Goal: Task Accomplishment & Management: Complete application form

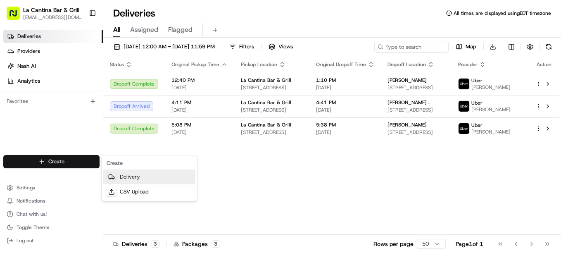
click at [134, 175] on link "Delivery" at bounding box center [149, 176] width 92 height 15
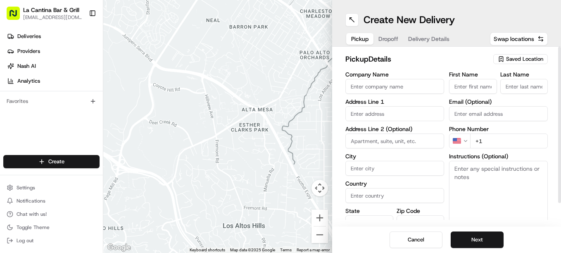
click at [500, 59] on icon "button" at bounding box center [501, 58] width 2 height 1
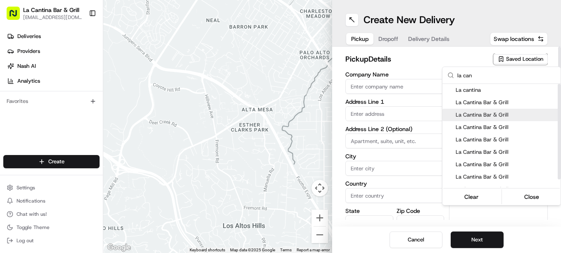
type input "la can"
click at [489, 109] on div "La Cantina Bar & Grill" at bounding box center [501, 115] width 118 height 12
type input "La Cantina Bar & Grill"
type input "[STREET_ADDRESS]"
type input "Plainfield"
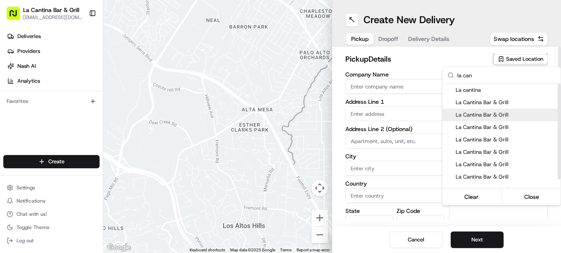
type input "US"
type input "CT"
type input "06374"
type input "[PERSON_NAME]"
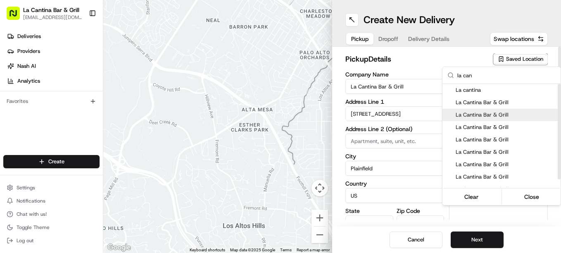
type input "[PHONE_NUMBER]"
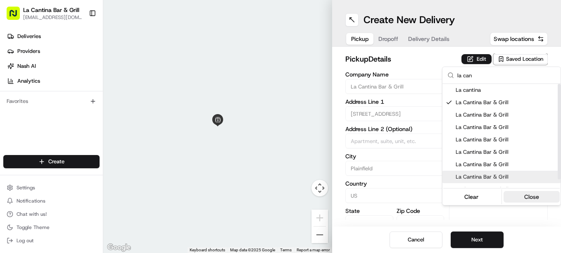
click at [519, 198] on button "Close" at bounding box center [532, 197] width 57 height 12
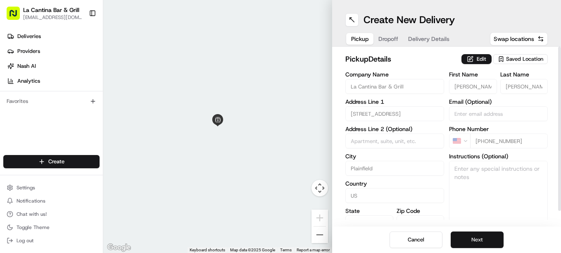
click at [480, 242] on button "Next" at bounding box center [477, 239] width 53 height 17
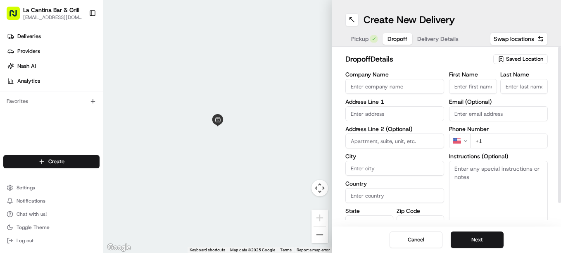
click at [462, 86] on input "First Name" at bounding box center [473, 86] width 48 height 15
type input "jen"
click at [516, 86] on input "Last Name" at bounding box center [524, 86] width 48 height 15
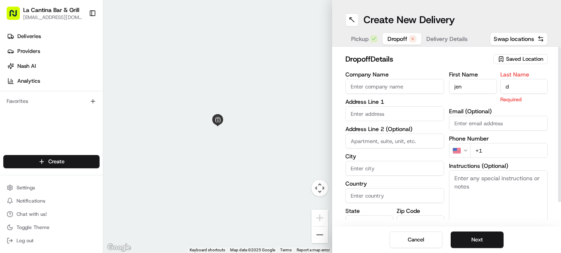
type input "d"
click at [386, 110] on input "text" at bounding box center [394, 113] width 99 height 15
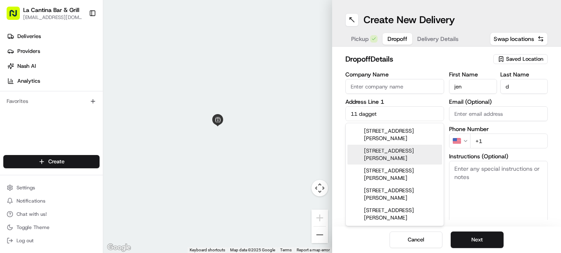
click at [406, 149] on div "[STREET_ADDRESS][PERSON_NAME]" at bounding box center [394, 155] width 95 height 20
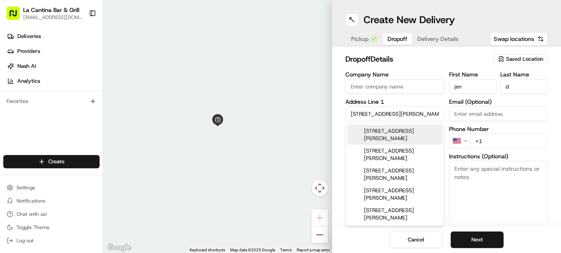
type input "[STREET_ADDRESS][PERSON_NAME]"
type input "Plainfield"
type input "[GEOGRAPHIC_DATA]"
type input "CT"
type input "06354"
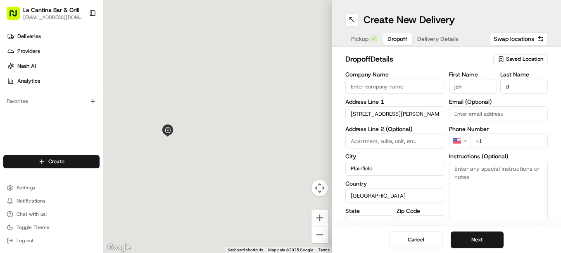
type input "[STREET_ADDRESS][PERSON_NAME]"
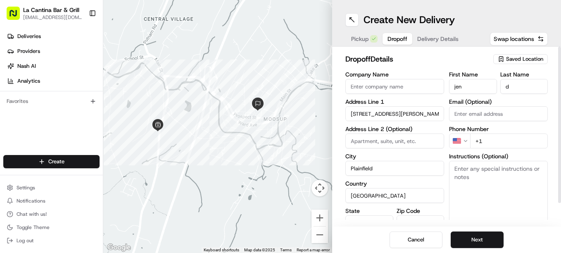
click at [518, 138] on input "+1" at bounding box center [509, 140] width 78 height 15
type input "[PHONE_NUMBER]"
click at [485, 233] on button "Next" at bounding box center [477, 239] width 53 height 17
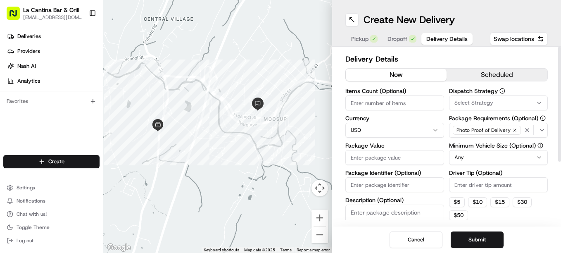
click at [472, 185] on input "Driver Tip (Optional)" at bounding box center [498, 184] width 99 height 15
type input "6.00"
click at [402, 156] on input "Package Value" at bounding box center [394, 157] width 99 height 15
type input "46.18"
click at [465, 237] on button "Submit" at bounding box center [477, 239] width 53 height 17
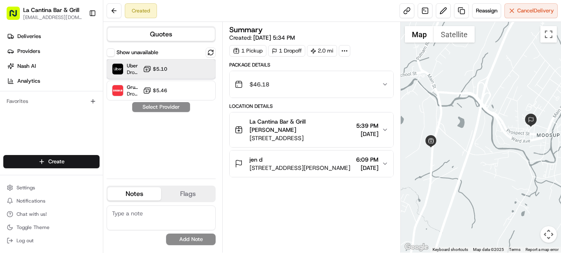
click at [176, 64] on div "Uber Dropoff ETA 22 minutes $5.10" at bounding box center [161, 69] width 109 height 20
click at [160, 106] on button "Assign Provider" at bounding box center [161, 107] width 59 height 10
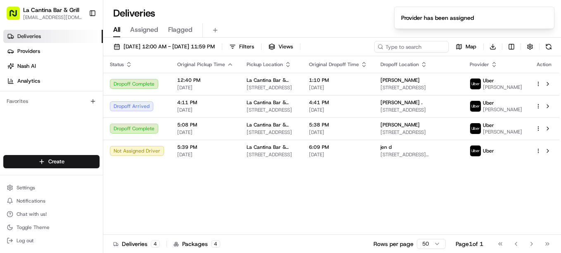
click at [209, 201] on div "Status Original Pickup Time Pickup Location Original Dropoff Time Dropoff Locat…" at bounding box center [331, 145] width 456 height 178
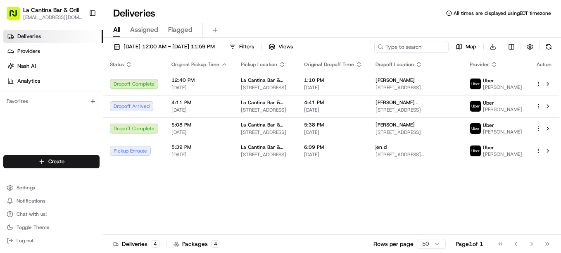
click at [285, 219] on div "Status Original Pickup Time Pickup Location Original Dropoff Time Dropoff Locat…" at bounding box center [331, 145] width 456 height 178
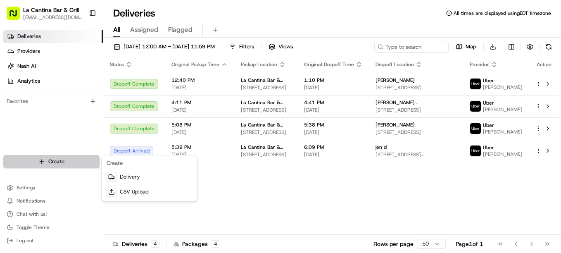
click at [85, 161] on html "La Cantina Bar & Grill [EMAIL_ADDRESS][DOMAIN_NAME] Toggle Sidebar Deliveries P…" at bounding box center [280, 126] width 561 height 253
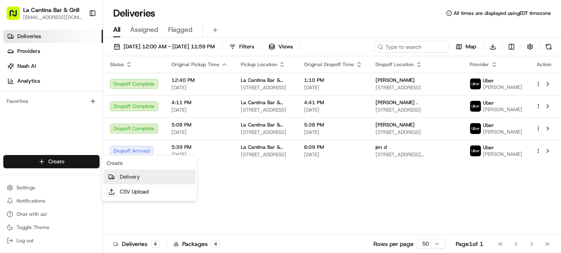
click at [138, 177] on link "Delivery" at bounding box center [149, 176] width 92 height 15
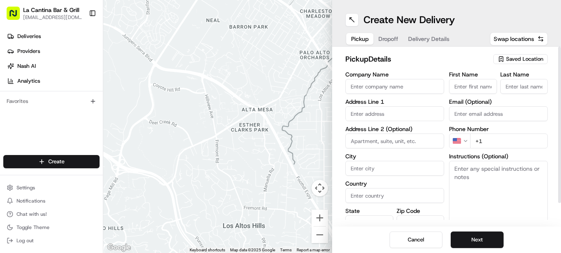
click at [532, 58] on span "Saved Location" at bounding box center [524, 58] width 37 height 7
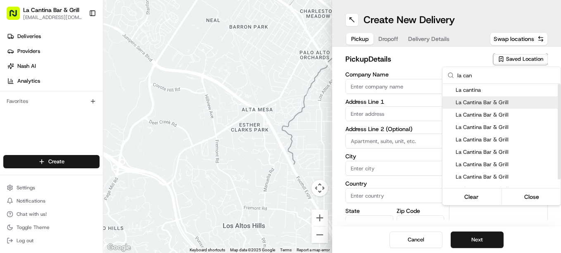
type input "la can"
click at [495, 105] on span "La Cantina Bar & Grill" at bounding box center [507, 102] width 102 height 7
type input "La Cantina Bar & Grill"
type input "[STREET_ADDRESS]"
type input "Plainfield"
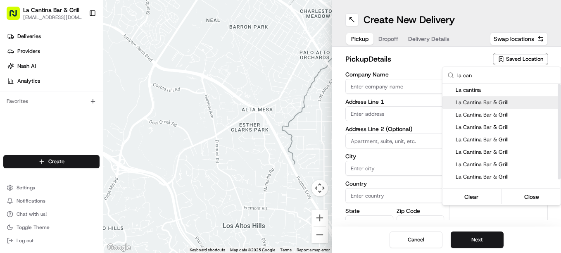
type input "US"
type input "CT"
type input "06374"
type input "[PERSON_NAME]"
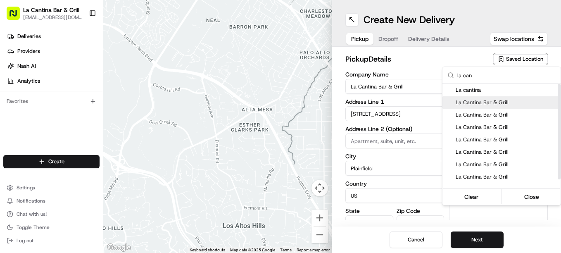
type input "[PHONE_NUMBER]"
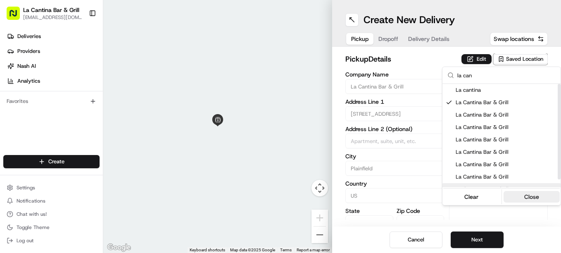
click at [541, 195] on button "Close" at bounding box center [532, 197] width 57 height 12
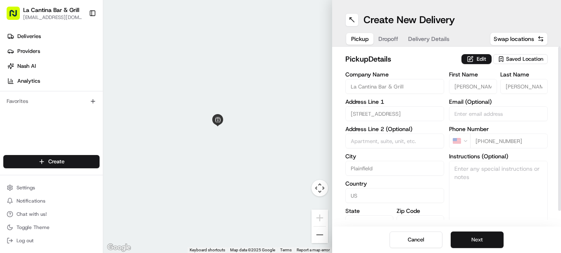
click at [489, 236] on button "Next" at bounding box center [477, 239] width 53 height 17
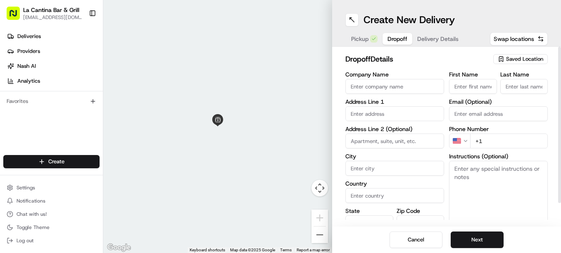
click at [479, 86] on input "First Name" at bounding box center [473, 86] width 48 height 15
type input "jen"
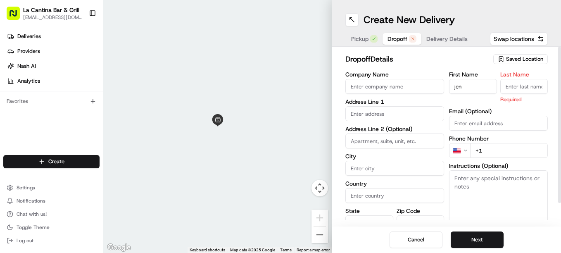
click at [532, 88] on input "Last Name" at bounding box center [524, 86] width 48 height 15
type input "."
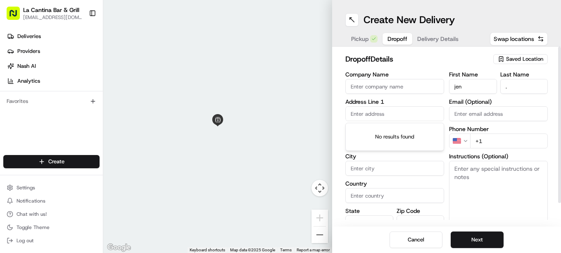
click at [410, 113] on input "text" at bounding box center [394, 113] width 99 height 15
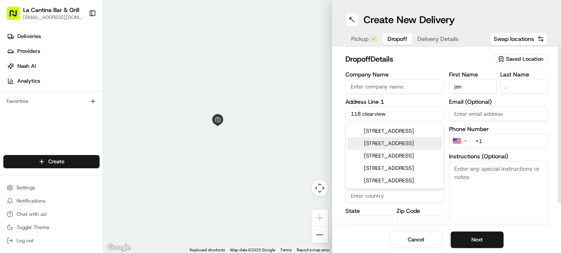
click at [410, 150] on div "[STREET_ADDRESS]" at bounding box center [394, 143] width 95 height 12
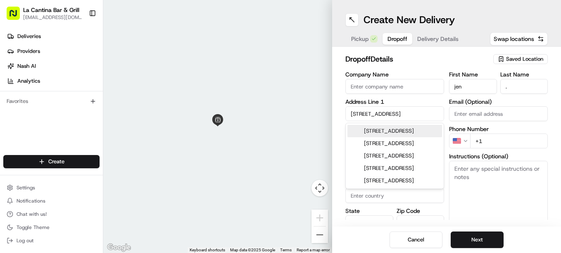
type input "[STREET_ADDRESS]"
type input "[GEOGRAPHIC_DATA]"
type input "CT"
type input "06234"
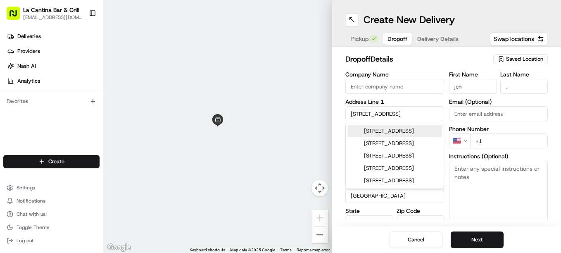
type input "[STREET_ADDRESS]"
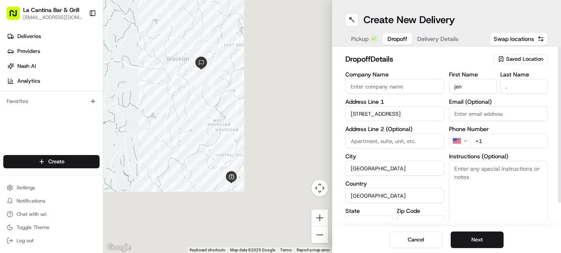
click at [489, 140] on input "+1" at bounding box center [509, 140] width 78 height 15
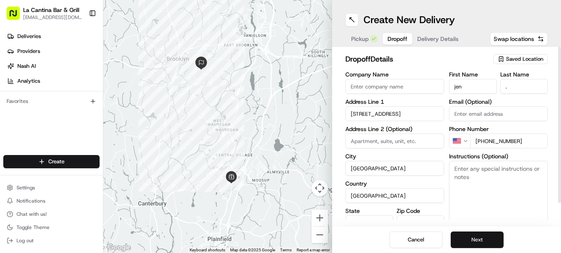
type input "[PHONE_NUMBER]"
click at [477, 240] on button "Next" at bounding box center [477, 239] width 53 height 17
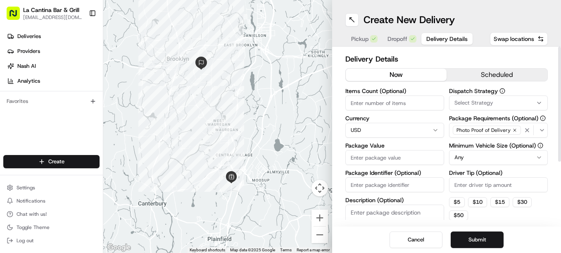
click at [473, 183] on input "Driver Tip (Optional)" at bounding box center [498, 184] width 99 height 15
type input "5.00"
click at [385, 159] on input "Package Value" at bounding box center [394, 157] width 99 height 15
type input "38.28"
click at [489, 237] on button "Submit" at bounding box center [477, 239] width 53 height 17
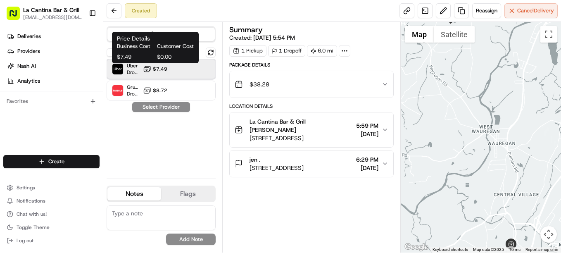
click at [169, 68] on div "Uber Dropoff ETA 32 minutes $7.49" at bounding box center [161, 69] width 109 height 20
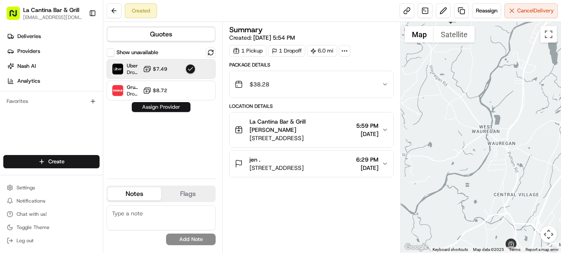
click at [171, 108] on button "Assign Provider" at bounding box center [161, 107] width 59 height 10
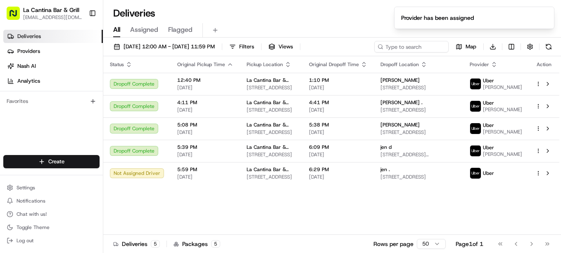
click at [204, 216] on div "Status Original Pickup Time Pickup Location Original Dropoff Time Dropoff Locat…" at bounding box center [331, 145] width 456 height 178
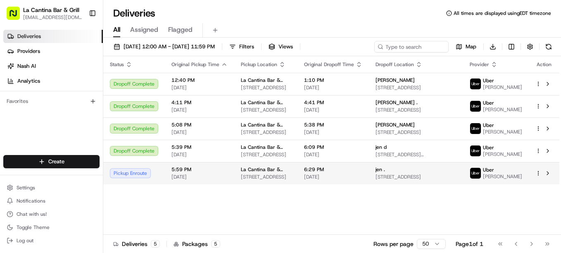
click at [481, 178] on img at bounding box center [475, 173] width 11 height 11
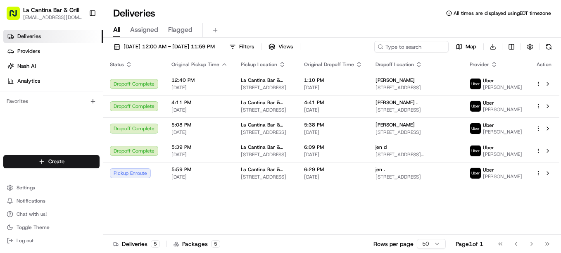
click at [282, 215] on div "Status Original Pickup Time Pickup Location Original Dropoff Time Dropoff Locat…" at bounding box center [331, 145] width 456 height 178
